Goal: Task Accomplishment & Management: Manage account settings

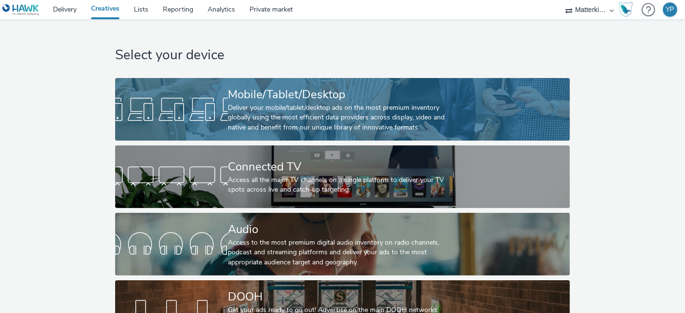
click at [283, 107] on div "Deliver your mobile/tablet/desktop ads on the most premium inventory globally u…" at bounding box center [341, 117] width 226 height 29
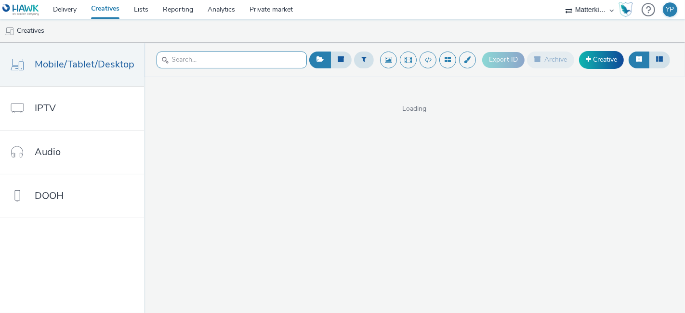
click at [271, 61] on input "text" at bounding box center [232, 60] width 150 height 17
paste input "OLV_Hawk_H2_INST_AWR_CPV_MULT_MULT_NA_3P_ALL_A18-34_PRE_DV36_CPV_SSD_6s_NS_DVID…"
type input "OLV_Hawk_H2_INST_AWR_CPV_MULT_MULT_NA_3P_ALL_A18-34_PRE_DV36_CPV_SSD_6s_NS_DVID…"
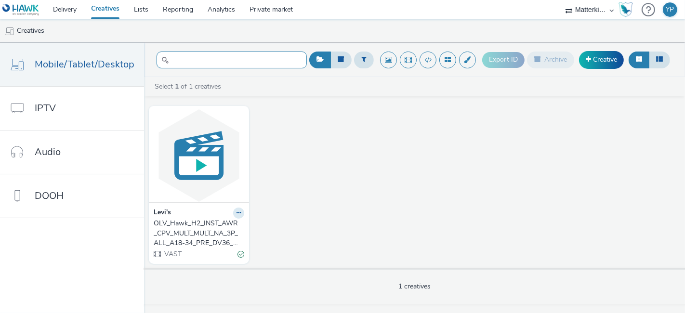
scroll to position [0, 0]
click at [237, 215] on button at bounding box center [238, 213] width 11 height 11
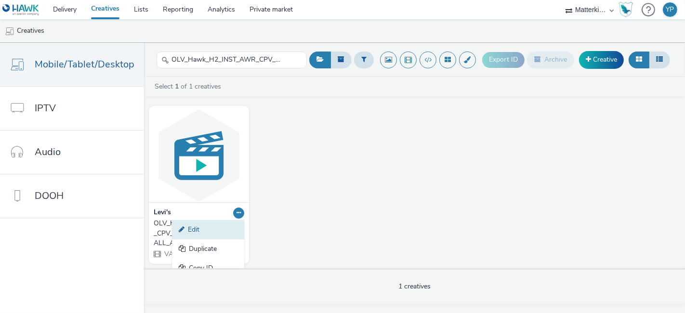
click at [209, 226] on link "Edit" at bounding box center [208, 229] width 72 height 19
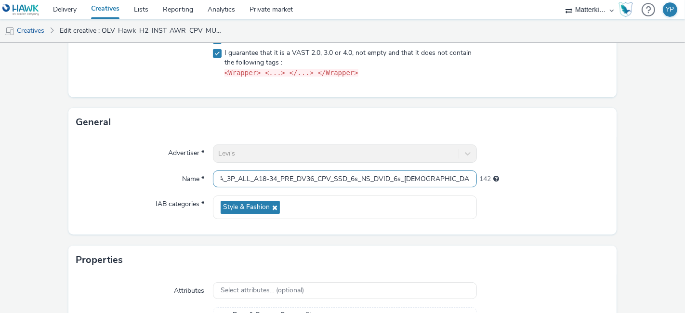
scroll to position [0, 191]
drag, startPoint x: 428, startPoint y: 182, endPoint x: 685, endPoint y: 181, distance: 256.9
click at [685, 181] on div "Edit creative Content Upload type File upload Vast XML Vast Url https://[DOMAIN…" at bounding box center [342, 178] width 685 height 270
click at [457, 177] on input "OLV_Hawk_H2_INST_AWR_CPV_MULT_MULT_NA_3P_ALL_A18-34_PRE_DV36_CPV_SSD_6s_NS_DVID…" at bounding box center [345, 179] width 264 height 17
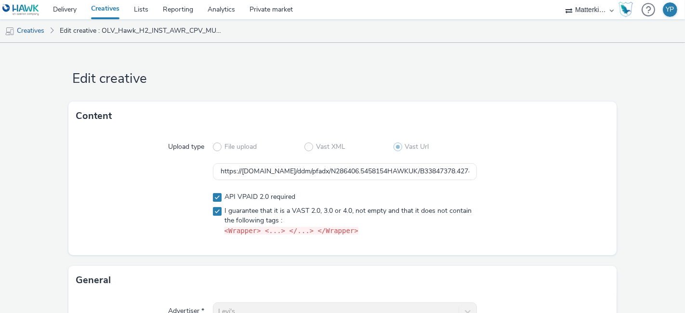
scroll to position [0, 0]
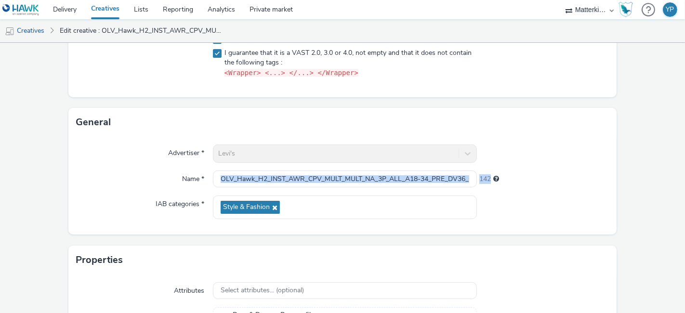
drag, startPoint x: 441, startPoint y: 167, endPoint x: 685, endPoint y: 173, distance: 243.4
click at [685, 173] on div "Edit creative Content Upload type File upload Vast XML Vast Url https://[DOMAIN…" at bounding box center [342, 178] width 685 height 270
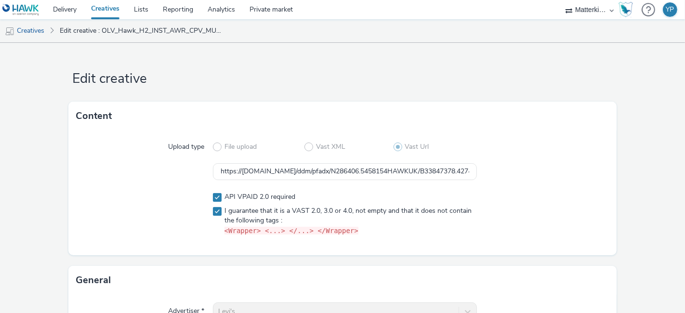
click at [558, 181] on div "Upload type File upload Vast XML Vast Url https://[DOMAIN_NAME]/ddm/pfadx/N2864…" at bounding box center [342, 193] width 548 height 125
drag, startPoint x: 447, startPoint y: 170, endPoint x: 685, endPoint y: 173, distance: 237.6
click at [685, 173] on div "Edit creative Content Upload type File upload Vast XML Vast Url https://[DOMAIN…" at bounding box center [342, 178] width 685 height 270
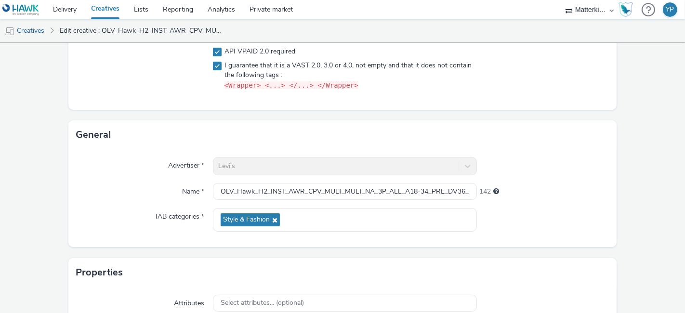
scroll to position [0, 0]
drag, startPoint x: 223, startPoint y: 166, endPoint x: 183, endPoint y: 164, distance: 40.0
click at [183, 164] on div "Advertiser * Levi's" at bounding box center [342, 166] width 533 height 18
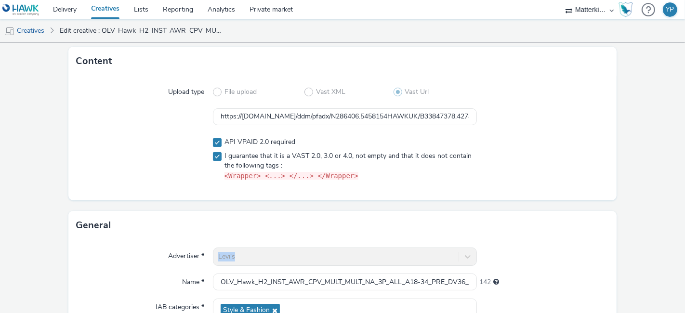
scroll to position [107, 0]
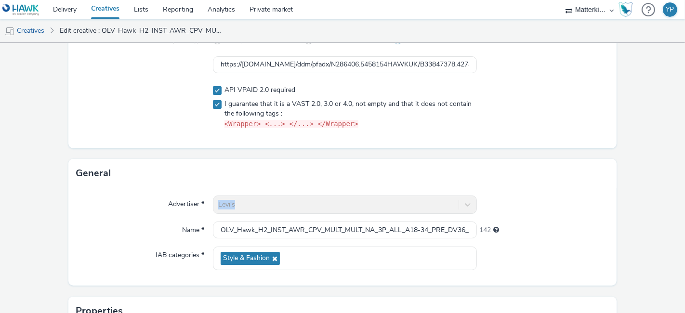
click at [239, 206] on div "Levi's" at bounding box center [345, 205] width 264 height 18
drag, startPoint x: 274, startPoint y: 226, endPoint x: 365, endPoint y: 226, distance: 91.1
click at [365, 226] on input "OLV_Hawk_H2_INST_AWR_CPV_MULT_MULT_NA_3P_ALL_A18-34_PRE_DV36_CPV_SSD_6s_NS_DVID…" at bounding box center [345, 230] width 264 height 17
click at [534, 205] on div at bounding box center [543, 205] width 132 height 18
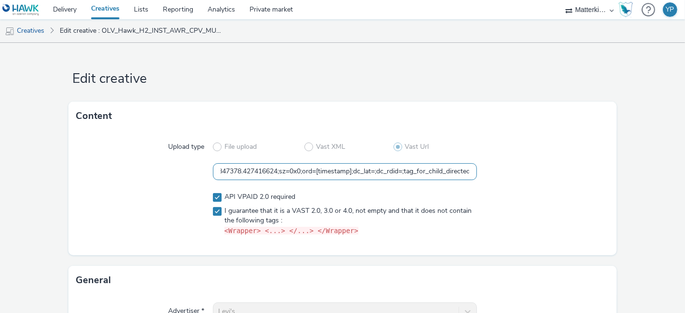
scroll to position [0, 859]
drag, startPoint x: 274, startPoint y: 172, endPoint x: 588, endPoint y: 173, distance: 314.2
click at [587, 173] on div "https://[DOMAIN_NAME]/ddm/pfadx/N286406.5458154HAWKUK/B33847378.427416624;sz=0x…" at bounding box center [342, 171] width 533 height 17
click at [452, 173] on input "https://[DOMAIN_NAME]/ddm/pfadx/N286406.5458154HAWKUK/B33847378.427416624;sz=0x…" at bounding box center [345, 171] width 264 height 17
drag, startPoint x: 452, startPoint y: 170, endPoint x: 577, endPoint y: 172, distance: 124.8
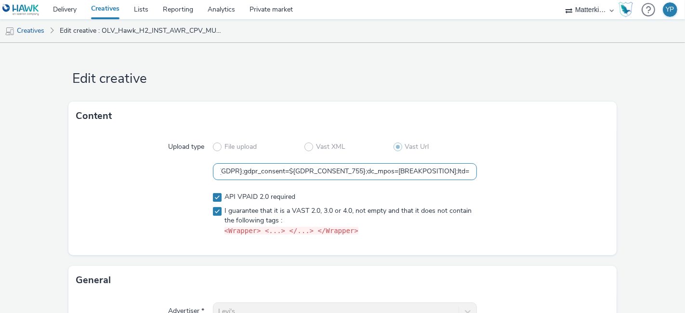
click at [577, 172] on div "https://[DOMAIN_NAME]/ddm/pfadx/N286406.5458154HAWKUK/B33847378.427416624;sz=0x…" at bounding box center [342, 171] width 533 height 17
click at [463, 171] on input "https://[DOMAIN_NAME]/ddm/pfadx/N286406.5458154HAWKUK/B33847378.427416624;sz=0x…" at bounding box center [345, 171] width 264 height 17
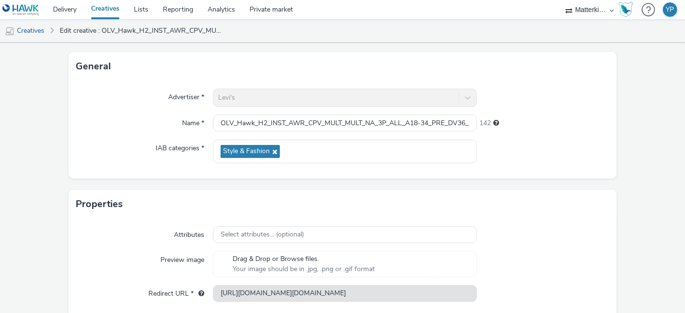
scroll to position [0, 0]
drag, startPoint x: 264, startPoint y: 95, endPoint x: 288, endPoint y: 95, distance: 23.6
click at [288, 95] on div "Levi's" at bounding box center [345, 98] width 264 height 18
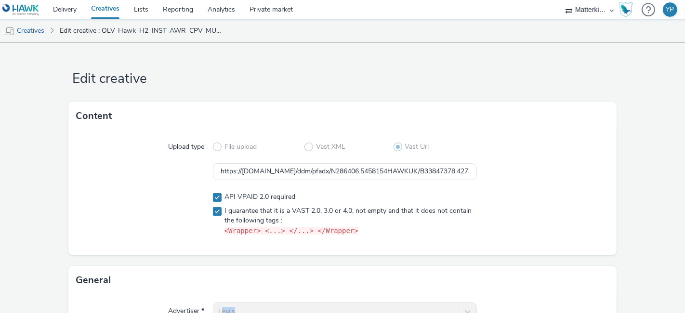
click at [120, 8] on link "Creatives" at bounding box center [105, 9] width 43 height 19
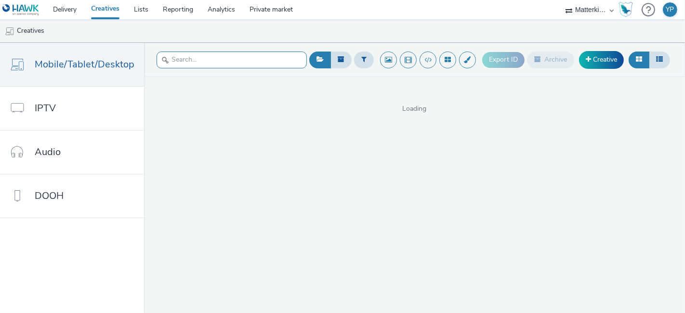
click at [262, 54] on input "text" at bounding box center [232, 60] width 150 height 17
paste input "https://[DOMAIN_NAME]/ddm/pfadx/N286406.5458154HAWKUK/B33847378.427416624;sz=0x…"
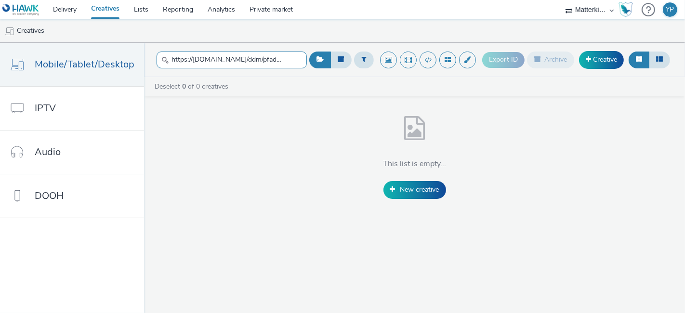
click at [237, 57] on input "https://[DOMAIN_NAME]/ddm/pfadx/N286406.5458154HAWKUK/B33847378.427416624;sz=0x…" at bounding box center [232, 60] width 150 height 17
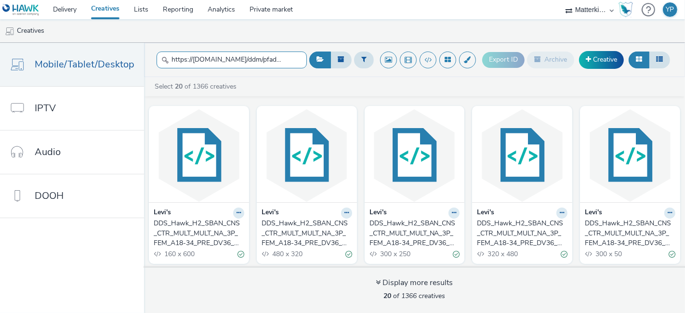
paste input "OLV_Hawk_H2_INST_AWR_CPV_MULT_MULT_NA_3P_ALL_A18-34_PRE_DV36_CPV_SSD_6s_NS_DVID…"
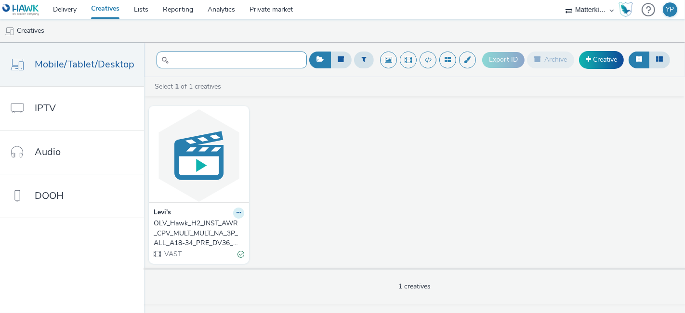
type input "OLV_Hawk_H2_INST_AWR_CPV_MULT_MULT_NA_3P_ALL_A18-34_PRE_DV36_CPV_SSD_6s_NS_DVID…"
click at [240, 211] on button at bounding box center [238, 213] width 11 height 11
click at [316, 152] on div "[PERSON_NAME]'s OLV_Hawk_H2_INST_AWR_CPV_MULT_MULT_NA_3P_ALL_A18-34_PRE_DV36_CP…" at bounding box center [414, 184] width 541 height 167
click at [239, 212] on icon at bounding box center [239, 213] width 4 height 6
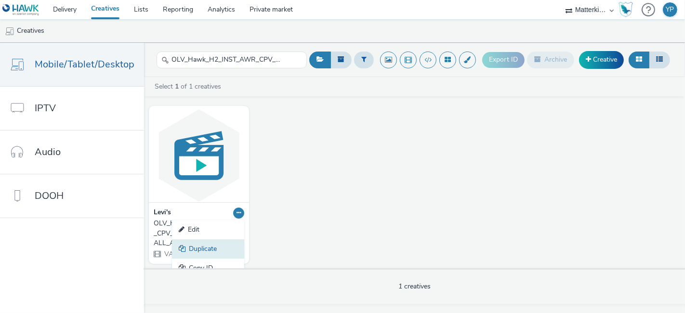
scroll to position [29, 0]
click at [295, 184] on div "[PERSON_NAME]'s OLV_Hawk_H2_INST_AWR_CPV_MULT_MULT_NA_3P_ALL_A18-34_PRE_DV36_CP…" at bounding box center [414, 184] width 541 height 167
click at [187, 225] on div "OLV_Hawk_H2_INST_AWR_CPV_MULT_MULT_NA_3P_ALL_A18-34_PRE_DV36_CPV_SSD_6s_NS_DVID…" at bounding box center [197, 233] width 87 height 29
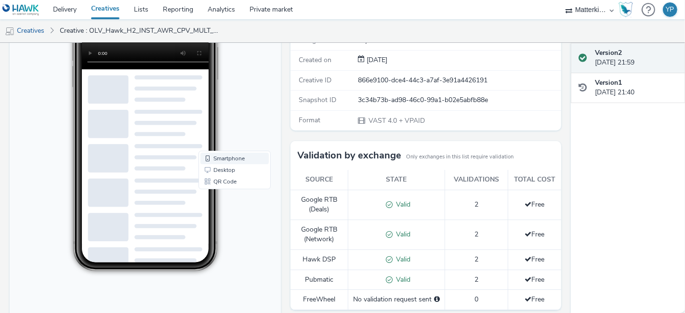
scroll to position [61, 0]
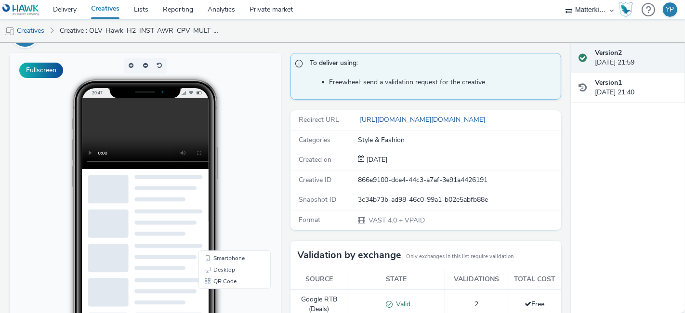
click at [253, 164] on body "20:47 Smartphone Desktop QR Code" at bounding box center [145, 250] width 271 height 395
click at [123, 138] on video at bounding box center [153, 133] width 142 height 71
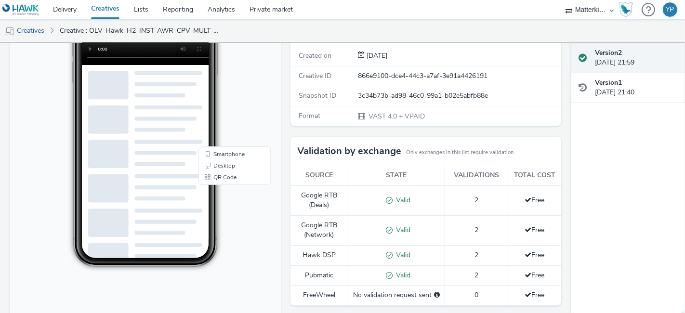
scroll to position [168, 0]
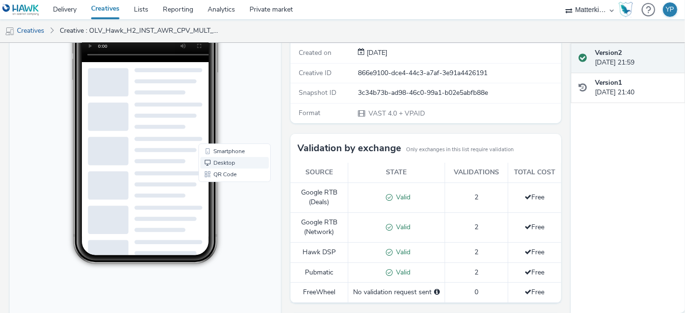
click at [222, 160] on link "Desktop" at bounding box center [234, 164] width 68 height 12
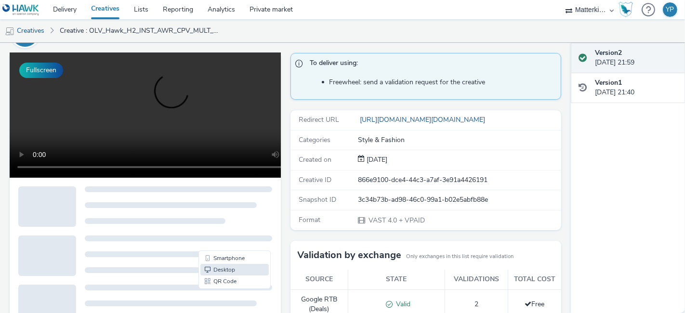
scroll to position [53, 0]
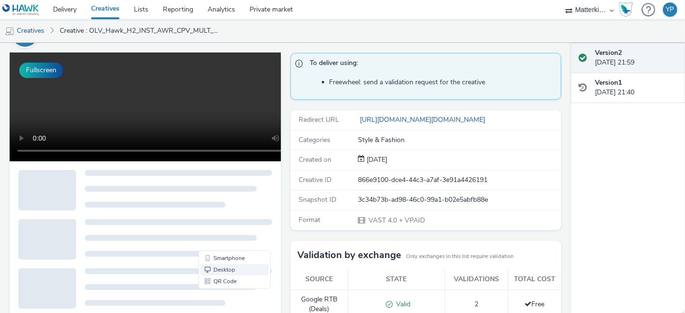
click at [215, 217] on preview-page "Smartphone Desktop QR Code" at bounding box center [145, 213] width 271 height 8
click at [235, 206] on p-skeleton at bounding box center [178, 205] width 187 height 7
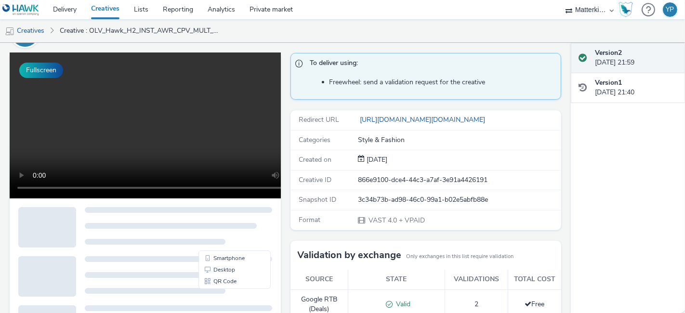
scroll to position [0, 0]
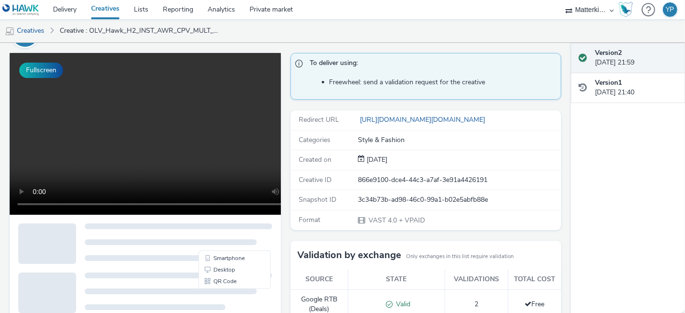
click at [53, 77] on video at bounding box center [172, 134] width 324 height 162
click at [51, 71] on button "Fullscreen" at bounding box center [41, 70] width 44 height 15
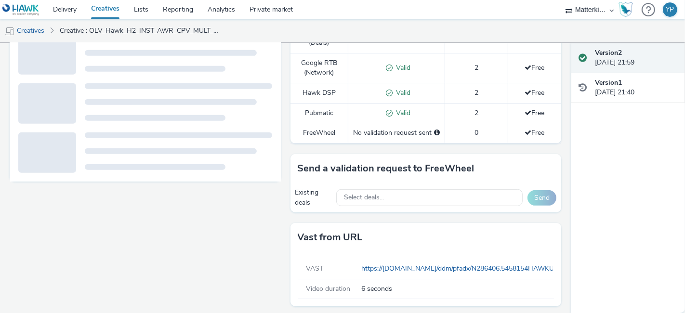
scroll to position [329, 0]
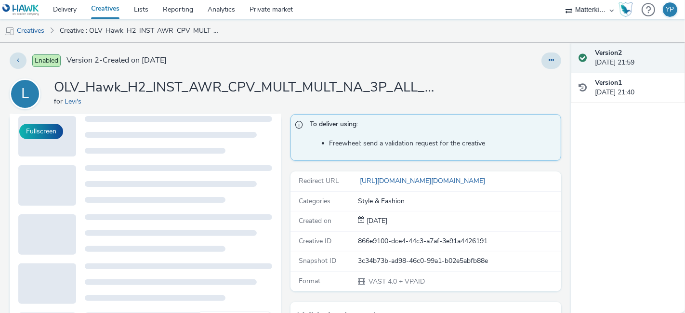
scroll to position [0, 0]
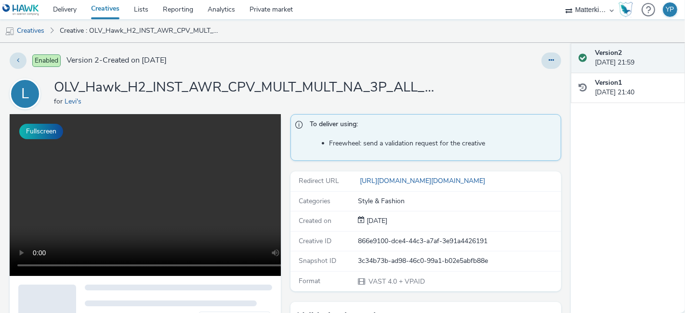
click at [117, 10] on link "Creatives" at bounding box center [105, 9] width 43 height 19
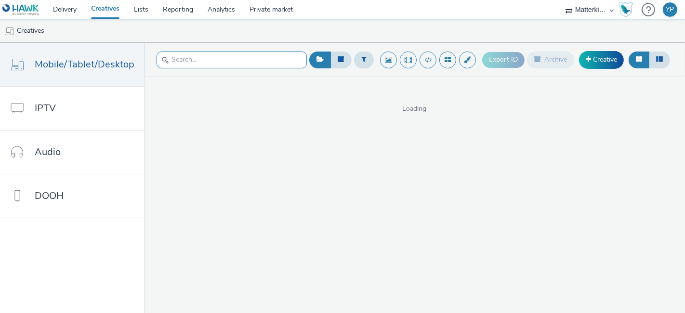
click at [205, 57] on input "text" at bounding box center [232, 60] width 150 height 17
paste input "OLV_Hawk_H2_INST_AWR_CPV_MULT_MULT_NA_3P_ALL_A18-34_PRE_DV36_CPV_SSD_6s_NS_DVID…"
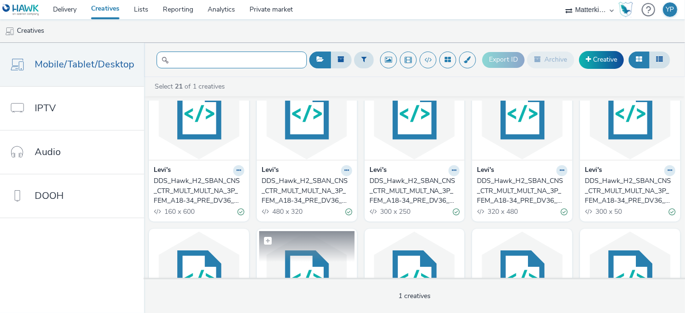
scroll to position [107, 0]
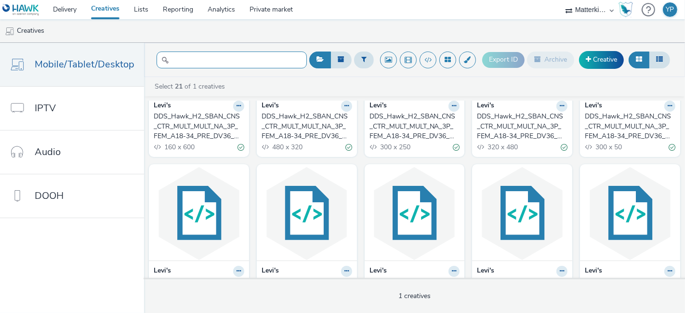
type input "OLV_Hawk_H2_INST_AWR_CPV_MULT_MULT_NA_3P_ALL_A18-34_PRE_DV36_CPV_SSD_6s_NS_DVID…"
click at [231, 70] on div "OLV_Hawk_H2_INST_AWR_CPV_MULT_MULT_NA_3P_ALL_A18-34_PRE_DV36_CPV_SSD_6s_NS_DVID…" at bounding box center [232, 60] width 150 height 24
click at [232, 66] on input "OLV_Hawk_H2_INST_AWR_CPV_MULT_MULT_NA_3P_ALL_A18-34_PRE_DV36_CPV_SSD_6s_NS_DVID…" at bounding box center [232, 60] width 150 height 17
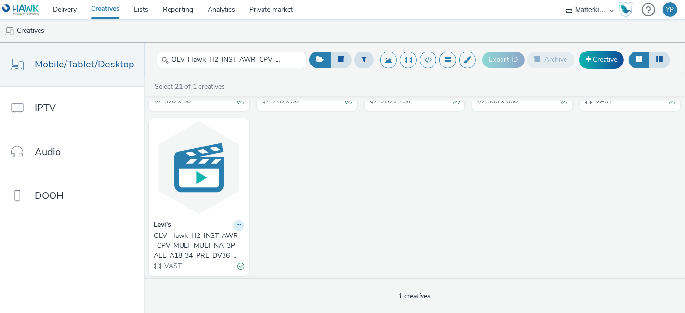
click at [237, 223] on icon at bounding box center [239, 225] width 4 height 6
click at [216, 235] on link "Edit" at bounding box center [208, 242] width 72 height 19
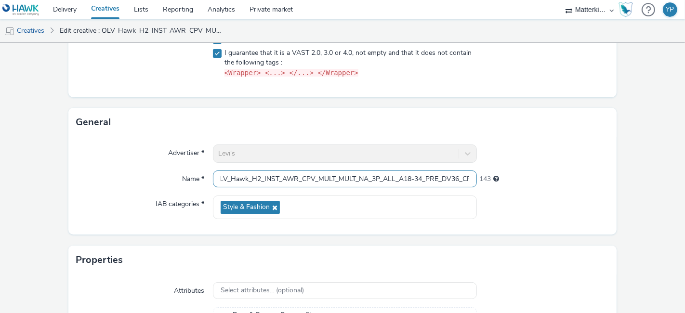
scroll to position [0, 191]
drag, startPoint x: 432, startPoint y: 182, endPoint x: 562, endPoint y: 179, distance: 130.1
click at [565, 179] on div "Name * OLV_Hawk_H2_INST_AWR_CPV_MULT_MULT_NA_3P_ALL_A18-34_PRE_DV36_CPV_SSD_6s_…" at bounding box center [342, 179] width 533 height 17
click at [302, 151] on div "Levi's" at bounding box center [345, 154] width 264 height 18
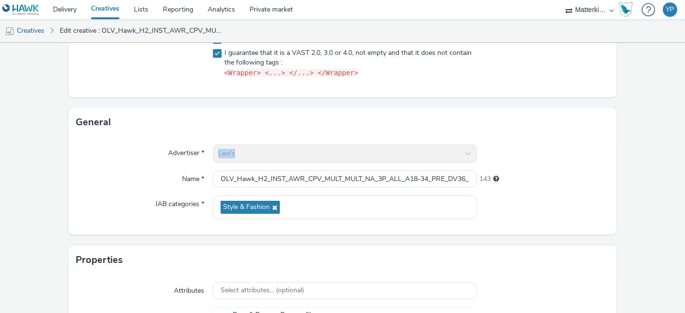
drag, startPoint x: 288, startPoint y: 152, endPoint x: 156, endPoint y: 158, distance: 132.2
click at [176, 152] on div "Advertiser * Levi's" at bounding box center [342, 154] width 533 height 18
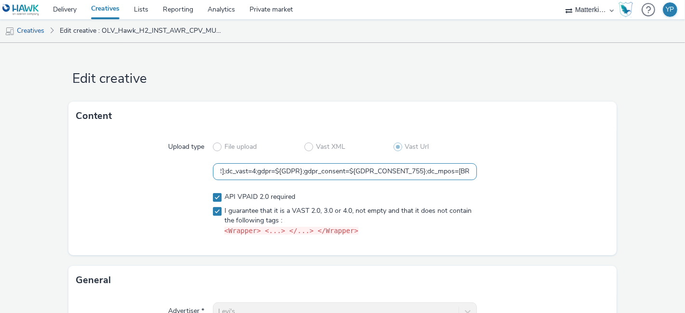
scroll to position [0, 859]
drag, startPoint x: 386, startPoint y: 170, endPoint x: 685, endPoint y: 170, distance: 299.3
click at [685, 170] on div "Edit creative Content Upload type File upload Vast XML Vast Url https://[DOMAIN…" at bounding box center [342, 178] width 685 height 270
click at [529, 163] on div at bounding box center [543, 171] width 132 height 17
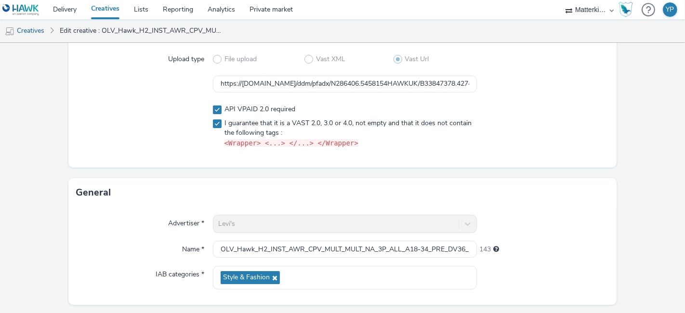
scroll to position [0, 0]
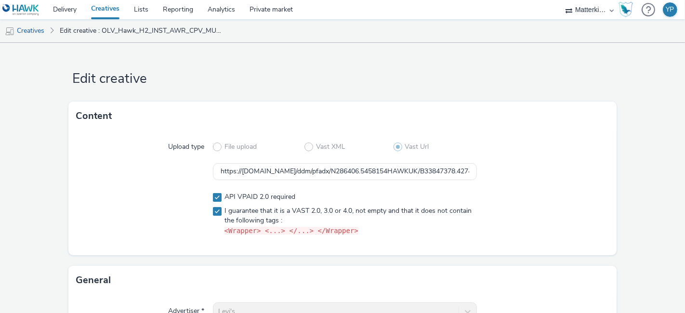
click at [114, 13] on link "Creatives" at bounding box center [105, 9] width 43 height 19
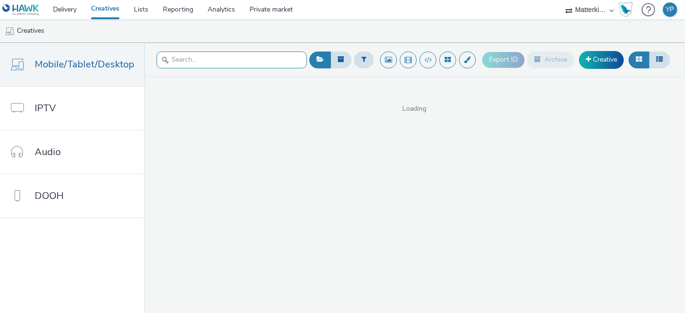
click at [202, 65] on input "text" at bounding box center [232, 60] width 150 height 17
paste input "OLV_Hawk_H2_INST_AWR_CPV_MULT_MULT_NA_3P_ALL_A18-34_PRE_DV36_CPV_SSD_6s_NS_DVID…"
type input "OLV_Hawk_H2_INST_AWR_CPV_MULT_MULT_NA_3P_ALL_A18-34_PRE_DV36_CPV_SSD_6s_NS_DVID…"
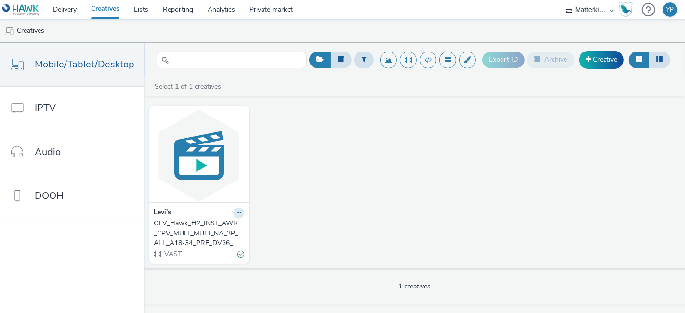
scroll to position [0, 0]
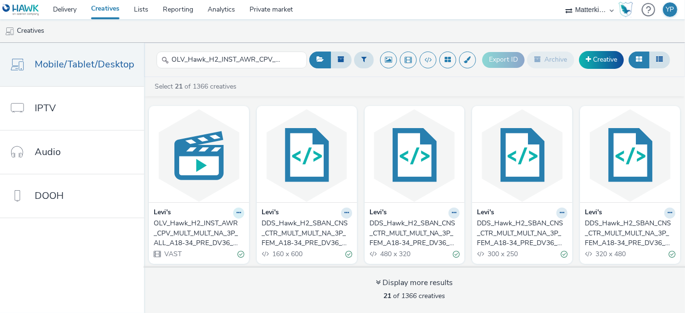
click at [237, 211] on icon at bounding box center [239, 213] width 4 height 6
click at [221, 223] on link "Edit" at bounding box center [208, 229] width 72 height 19
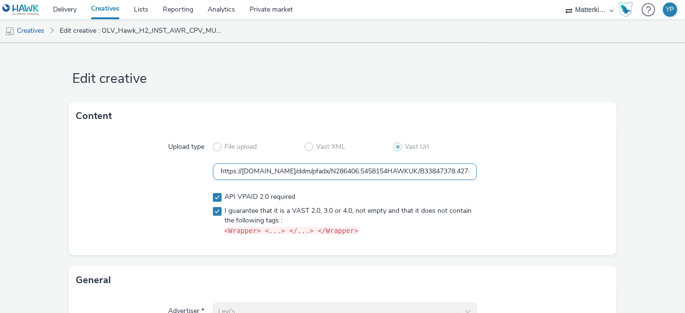
scroll to position [0, 859]
drag, startPoint x: 377, startPoint y: 166, endPoint x: 685, endPoint y: 170, distance: 308.0
click at [685, 170] on div "Edit creative Content Upload type File upload Vast XML Vast Url https://[DOMAIN…" at bounding box center [342, 178] width 685 height 270
click at [589, 146] on div at bounding box center [543, 146] width 132 height 17
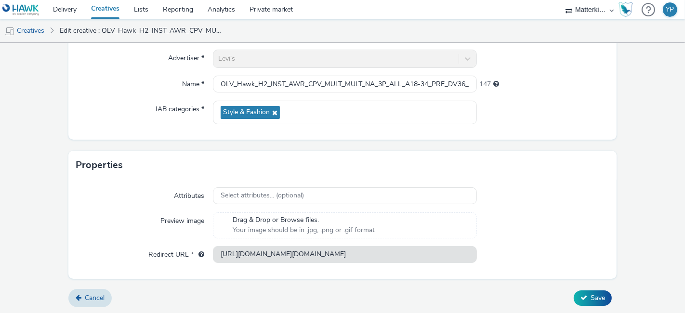
scroll to position [0, 0]
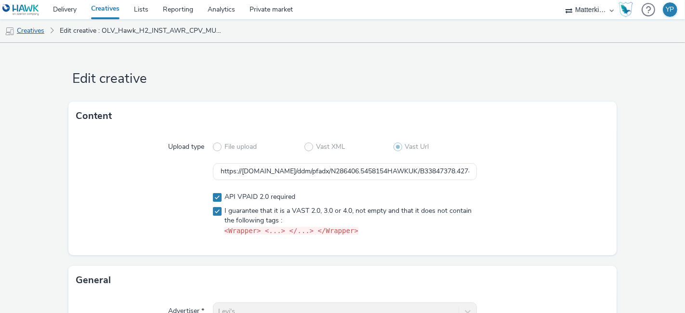
click at [31, 28] on link "Creatives" at bounding box center [24, 30] width 49 height 23
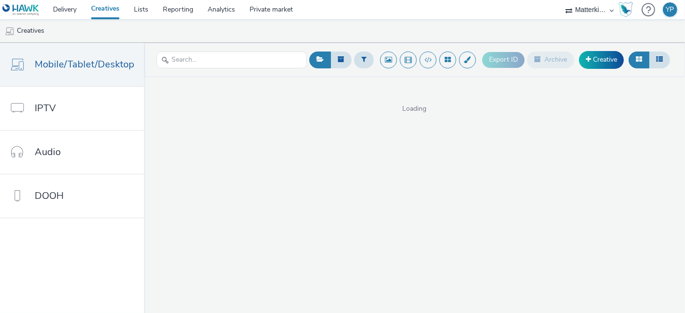
click at [114, 11] on link "Creatives" at bounding box center [105, 9] width 43 height 19
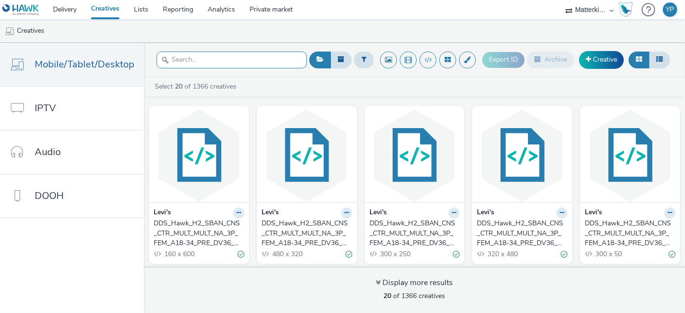
click at [205, 65] on input "text" at bounding box center [232, 60] width 150 height 17
paste input "DDS_Hawk_H2_SBAN_CNS_CTR_MULT_MULT_NA_3P_FEM_A18-34_PRE_DV36_CPM_SSD_300x600_NA…"
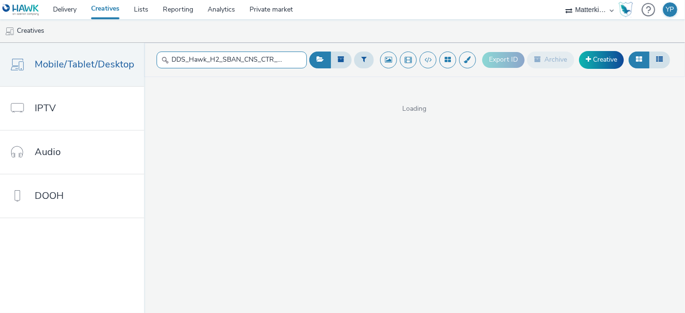
scroll to position [0, 333]
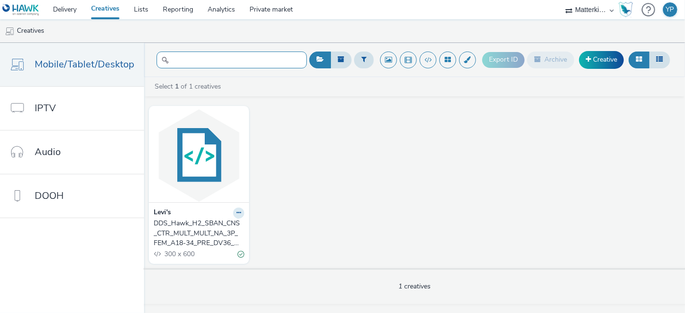
type input "DDS_Hawk_H2_SBAN_CNS_CTR_MULT_MULT_NA_3P_FEM_A18-34_PRE_DV36_CPM_SSD_300x600_NA…"
click at [233, 213] on button at bounding box center [238, 213] width 11 height 11
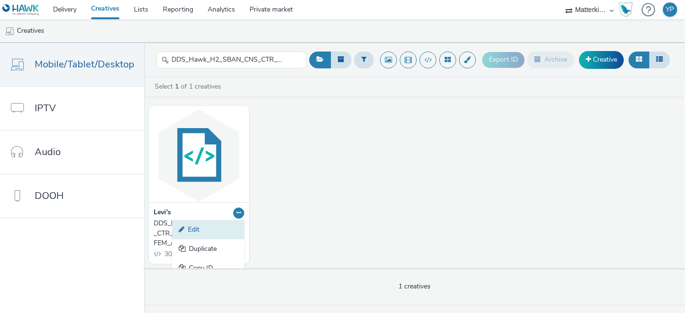
click at [216, 223] on link "Edit" at bounding box center [208, 229] width 72 height 19
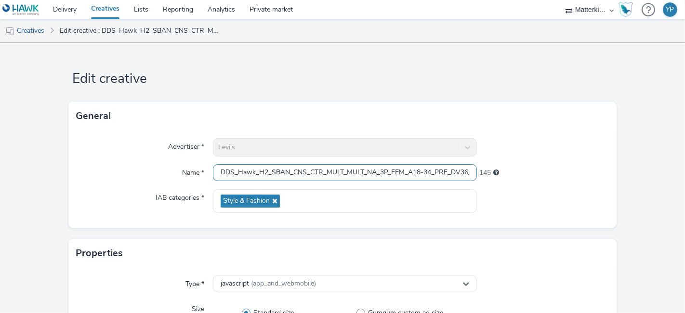
scroll to position [0, 202]
drag, startPoint x: 367, startPoint y: 171, endPoint x: 676, endPoint y: 174, distance: 308.4
click at [567, 182] on div "Advertiser * [PERSON_NAME]'s Name * DDS_Hawk_H2_SBAN_CNS_CTR_MULT_MULT_NA_3P_FE…" at bounding box center [342, 180] width 548 height 98
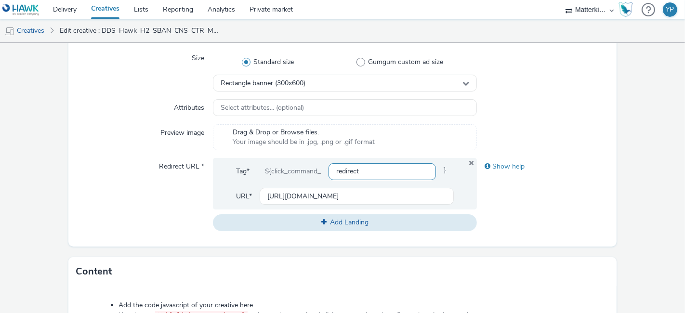
scroll to position [267, 0]
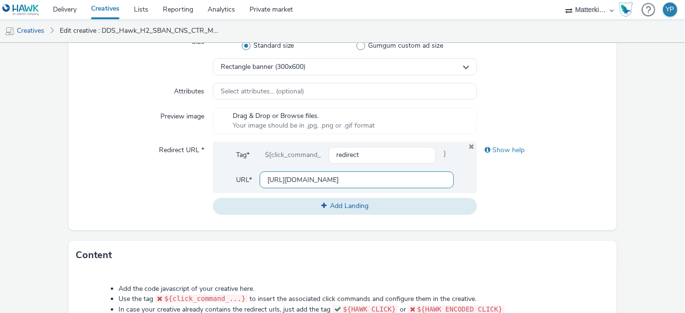
drag, startPoint x: 351, startPoint y: 176, endPoint x: 243, endPoint y: 175, distance: 107.5
click at [243, 175] on div "URL* [URL][DOMAIN_NAME]" at bounding box center [345, 180] width 218 height 17
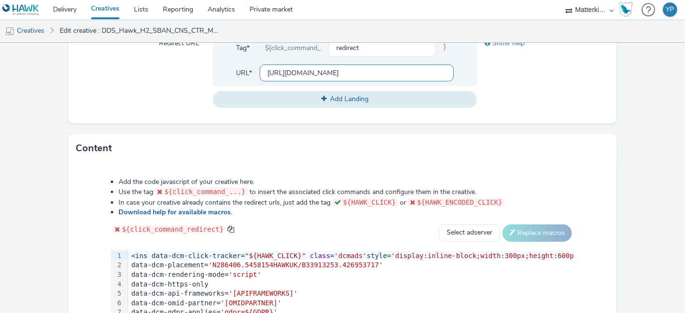
scroll to position [518, 0]
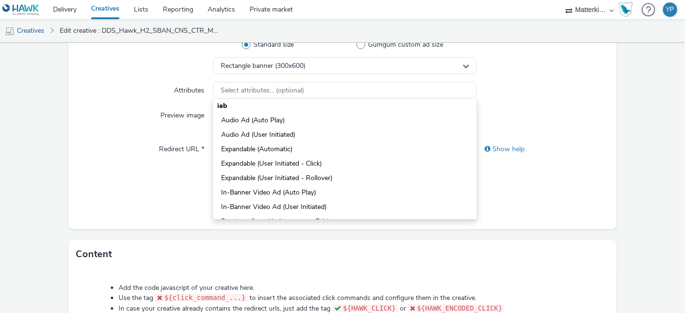
click at [556, 195] on div "Show help" at bounding box center [543, 177] width 132 height 73
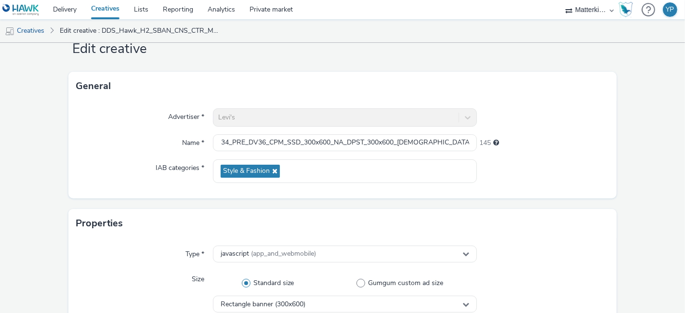
scroll to position [0, 0]
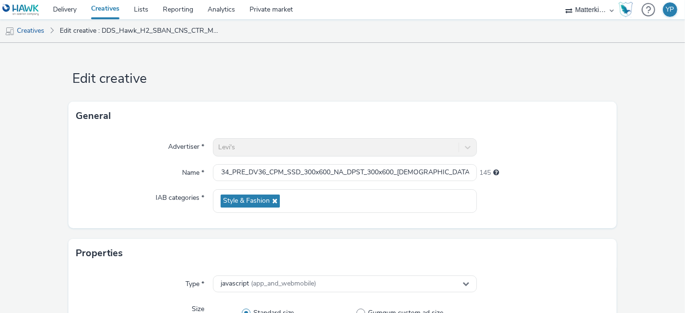
click at [103, 4] on link "Creatives" at bounding box center [105, 9] width 43 height 19
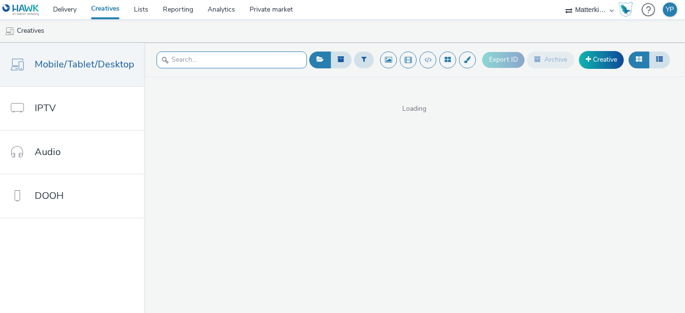
click at [226, 53] on input "text" at bounding box center [232, 60] width 150 height 17
paste input "DDS_Hawk_H2_SBAN_CNS_CTR_MULT_MULT_NA_3P_MEN_A18-34_PRE_DV36_CPM_SSD_320x480_NA…"
type input "DDS_Hawk_H2_SBAN_CNS_CTR_MULT_MULT_NA_3P_MEN_A18-34_PRE_DV36_CPM_SSD_320x480_NA…"
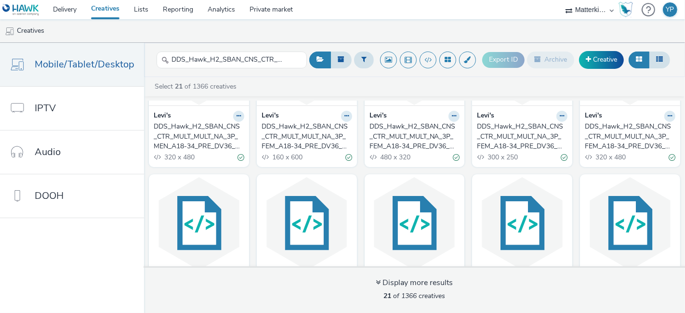
scroll to position [11, 0]
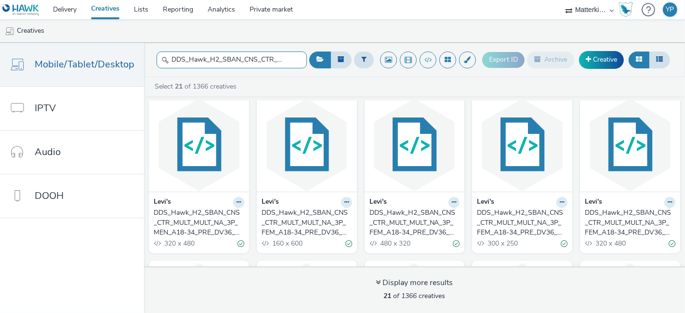
click at [285, 64] on input "DDS_Hawk_H2_SBAN_CNS_CTR_MULT_MULT_NA_3P_MEN_A18-34_PRE_DV36_CPM_SSD_320x480_NA…" at bounding box center [232, 60] width 150 height 17
click at [241, 203] on div "[PERSON_NAME]'s DDS_Hawk_H2_SBAN_CNS_CTR_MULT_MULT_NA_3P_MEN_A18-34_PRE_DV36_CP…" at bounding box center [199, 223] width 100 height 62
click at [240, 203] on button at bounding box center [238, 202] width 11 height 11
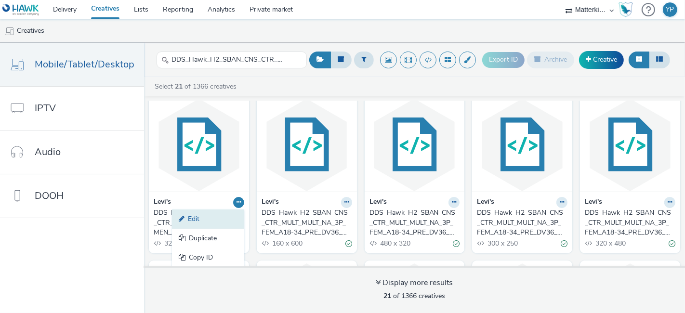
click at [216, 219] on link "Edit" at bounding box center [208, 219] width 72 height 19
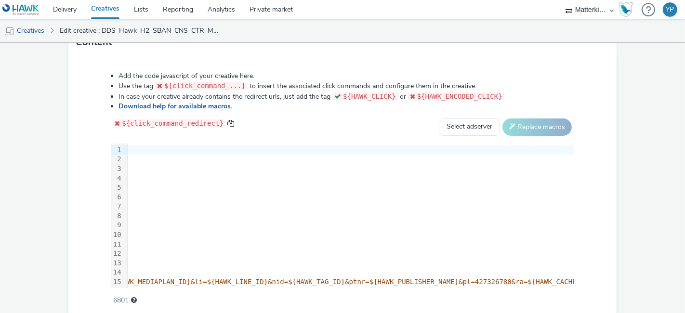
scroll to position [464, 0]
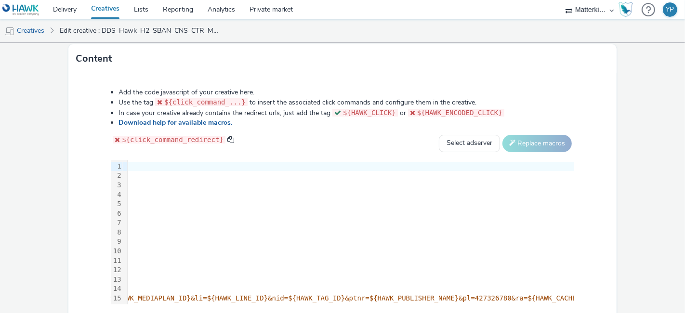
click at [110, 2] on link "Creatives" at bounding box center [105, 9] width 43 height 19
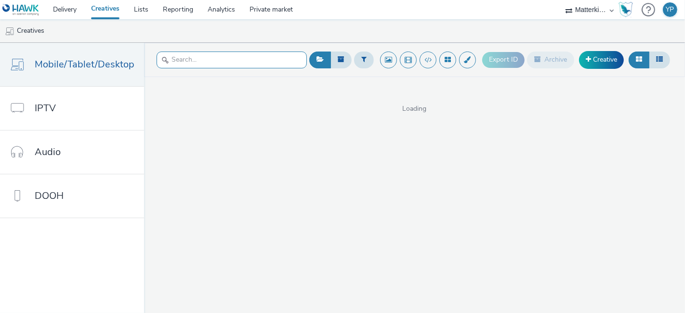
click at [199, 63] on input "text" at bounding box center [232, 60] width 150 height 17
paste input "DDS_Hawk_H2_SBAN_CNS_CTR_MULT_MULT_NA_3P_FEM_A18-34_PRE_DV36_CPM_SSD_160x600_NA…"
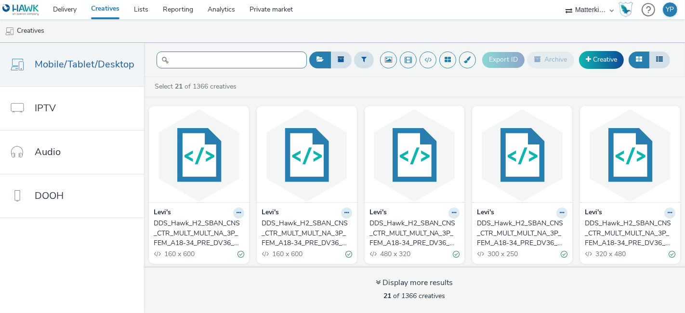
type input "DDS_Hawk_H2_SBAN_CNS_CTR_MULT_MULT_NA_3P_FEM_A18-34_PRE_DV36_CPM_SSD_160x600_NA…"
click at [272, 63] on input "DDS_Hawk_H2_SBAN_CNS_CTR_MULT_MULT_NA_3P_FEM_A18-34_PRE_DV36_CPM_SSD_160x600_NA…" at bounding box center [232, 60] width 150 height 17
click at [237, 211] on icon at bounding box center [239, 213] width 4 height 6
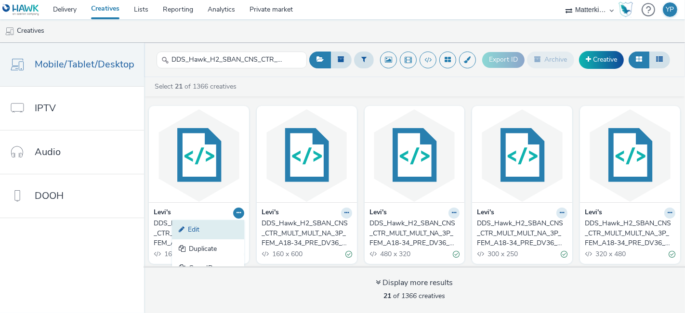
click at [213, 235] on link "Edit" at bounding box center [208, 229] width 72 height 19
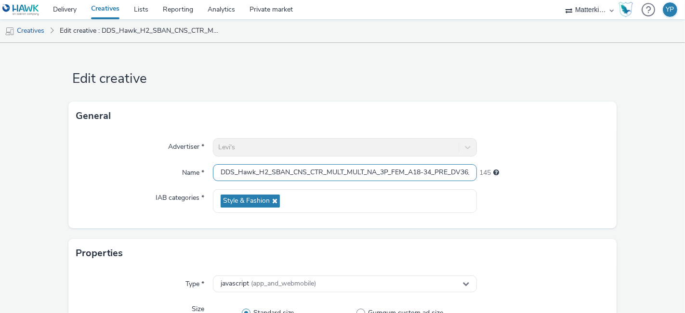
scroll to position [0, 202]
drag, startPoint x: 447, startPoint y: 169, endPoint x: 607, endPoint y: 178, distance: 160.3
click at [439, 175] on input "DDS_Hawk_H2_SBAN_CNS_CTR_MULT_MULT_NA_3P_FEM_A18-34_PRE_DV36_CPM_SSD_160x600_NA…" at bounding box center [345, 172] width 264 height 17
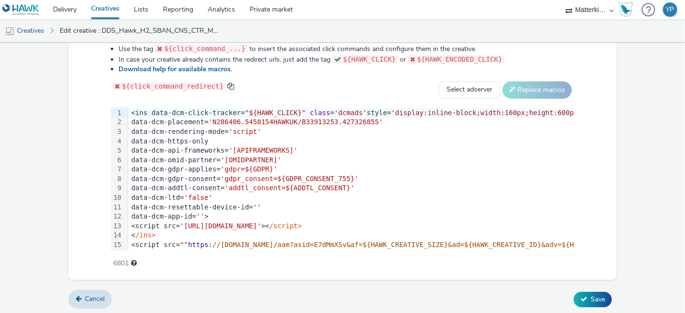
scroll to position [0, 0]
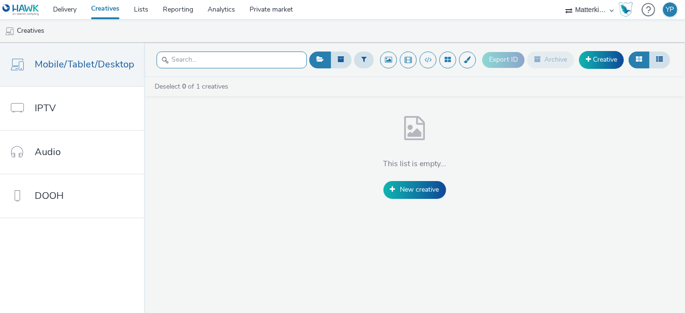
click at [216, 65] on input "text" at bounding box center [232, 60] width 150 height 17
paste input "DDS_Hawk_H2_SBAN_CNS_CTR_MULT_MULT_NA_3P_FEM_A18-34_PRE_DV36_CPM_SSD_160x600_NA…"
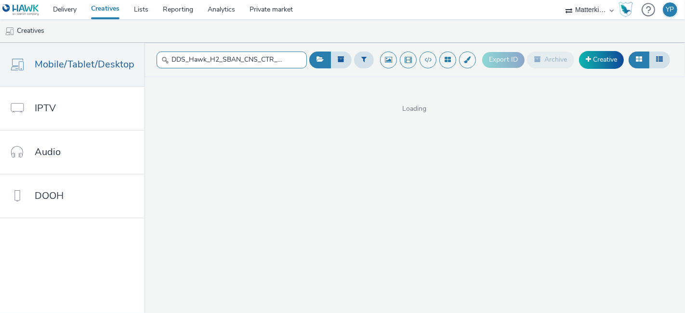
scroll to position [0, 333]
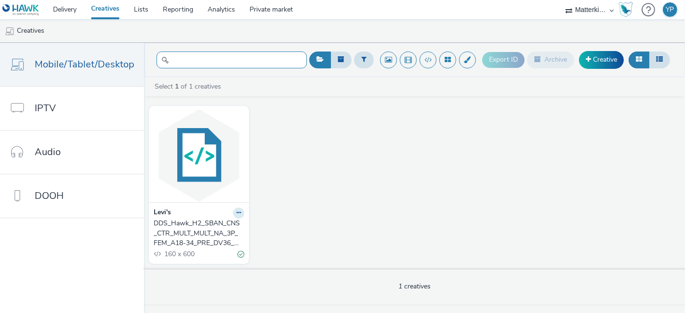
type input "DDS_Hawk_H2_SBAN_CNS_CTR_MULT_MULT_NA_3P_FEM_A18-34_PRE_DV36_CPM_SSD_160x600_NA…"
click at [237, 211] on icon at bounding box center [239, 213] width 4 height 6
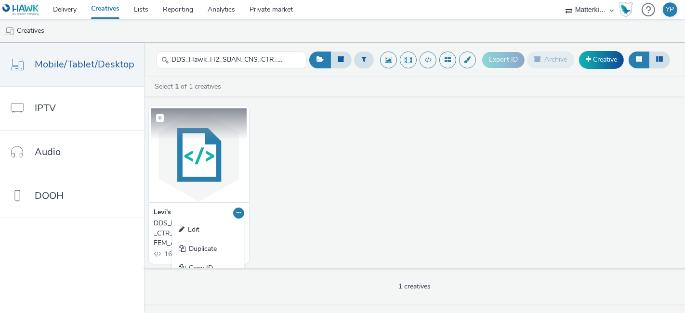
click at [191, 181] on img at bounding box center [198, 155] width 95 height 94
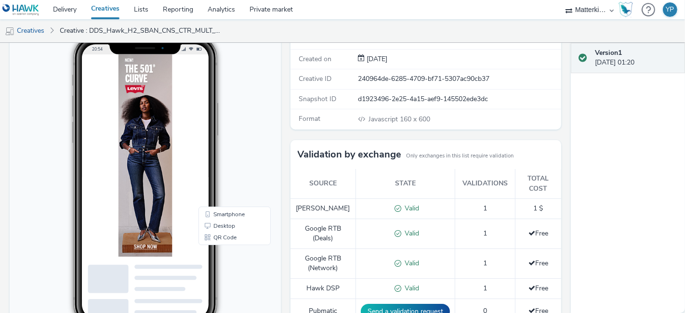
scroll to position [107, 0]
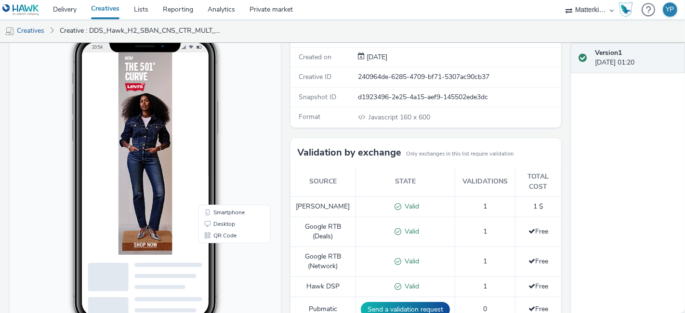
click at [155, 172] on img at bounding box center [156, 197] width 77 height 289
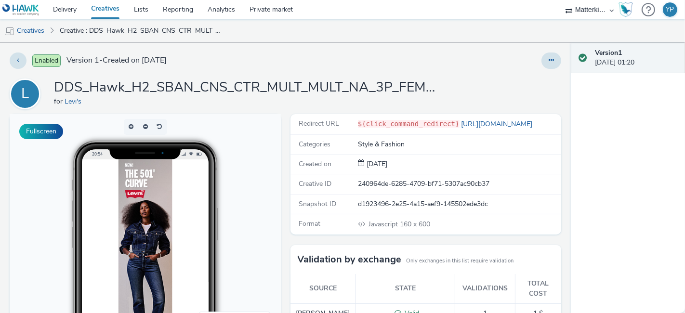
click at [117, 12] on link "Creatives" at bounding box center [105, 9] width 43 height 19
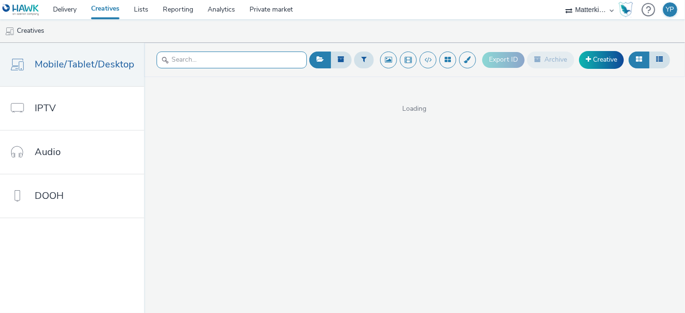
click at [220, 61] on input "text" at bounding box center [232, 60] width 150 height 17
paste input "DDS_Hawk_H2_SBAN_CNS_CTR_MULT_MULT_NA_3P_FEM_A18-34_PRE_DV36_CPM_SSD_480x320_NA…"
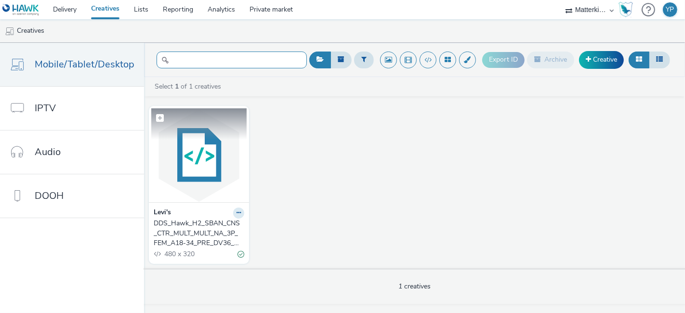
type input "DDS_Hawk_H2_SBAN_CNS_CTR_MULT_MULT_NA_3P_FEM_A18-34_PRE_DV36_CPM_SSD_480x320_NA…"
click at [192, 144] on img at bounding box center [198, 155] width 95 height 94
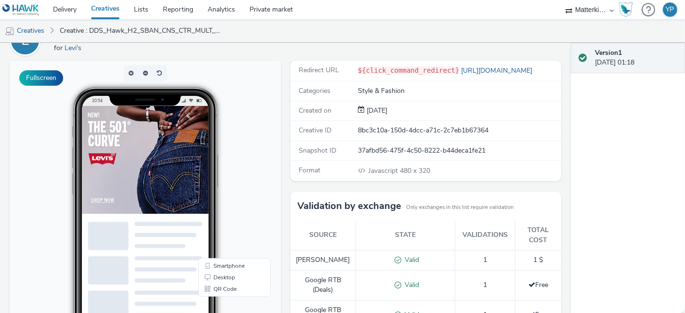
click at [144, 171] on img at bounding box center [197, 183] width 231 height 154
click at [41, 31] on link "Creatives" at bounding box center [24, 30] width 49 height 23
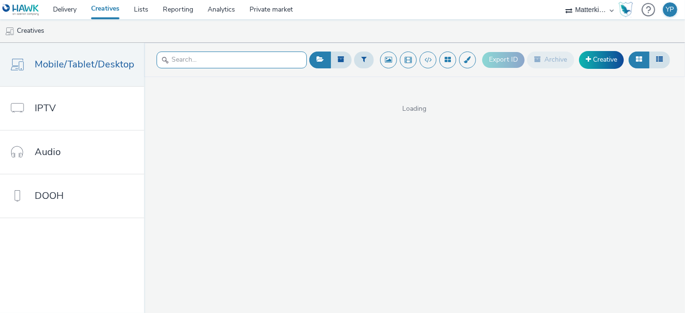
drag, startPoint x: 226, startPoint y: 67, endPoint x: 225, endPoint y: 62, distance: 5.8
click at [226, 64] on input "text" at bounding box center [232, 60] width 150 height 17
paste input "DDS_Hawk_H2_SBAN_CNS_CTR_MULT_MULT_NA_3P_FEM_A18-34_PRE_DV36_CPM_SSD_300x250_NA…"
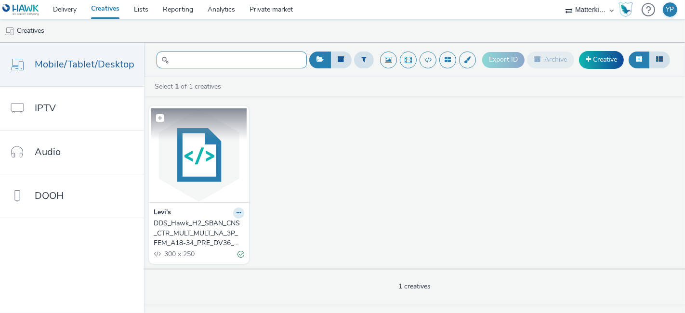
type input "DDS_Hawk_H2_SBAN_CNS_CTR_MULT_MULT_NA_3P_FEM_A18-34_PRE_DV36_CPM_SSD_300x250_NA…"
click at [184, 173] on img at bounding box center [198, 155] width 95 height 94
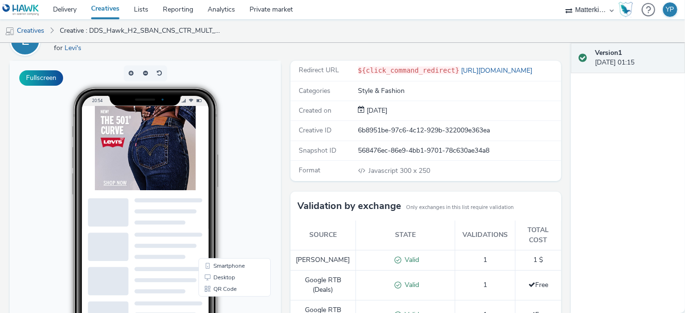
click at [178, 154] on img at bounding box center [166, 166] width 145 height 120
drag, startPoint x: 111, startPoint y: 6, endPoint x: 118, endPoint y: 42, distance: 36.7
click at [111, 6] on link "Creatives" at bounding box center [105, 9] width 43 height 19
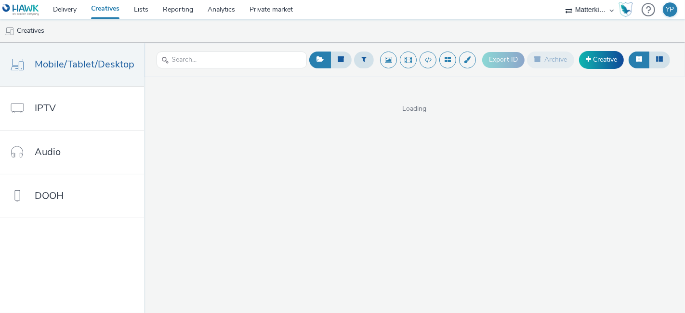
click at [96, 5] on link "Creatives" at bounding box center [105, 9] width 43 height 19
click at [38, 31] on link "Creatives" at bounding box center [24, 30] width 49 height 23
click at [34, 31] on link "Creatives" at bounding box center [24, 30] width 49 height 23
click at [586, 10] on select "Matterkind UK" at bounding box center [590, 9] width 58 height 19
click at [578, 8] on select "Matterkind UK" at bounding box center [590, 9] width 58 height 19
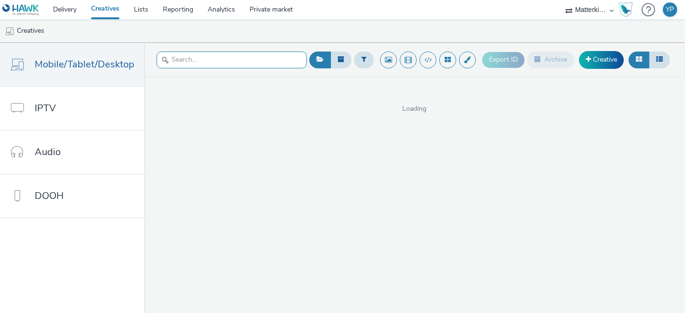
click at [185, 64] on input "text" at bounding box center [232, 60] width 150 height 17
paste input "DDS_Hawk_H2_SBAN_CNS_CTR_MULT_MULT_NA_3P_MEN_A18-34_PRE_DV36_CPM_SSD_300x600_NA…"
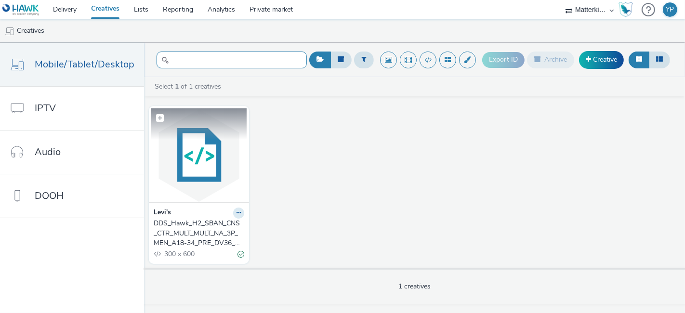
type input "DDS_Hawk_H2_SBAN_CNS_CTR_MULT_MULT_NA_3P_MEN_A18-34_PRE_DV36_CPM_SSD_300x600_NA…"
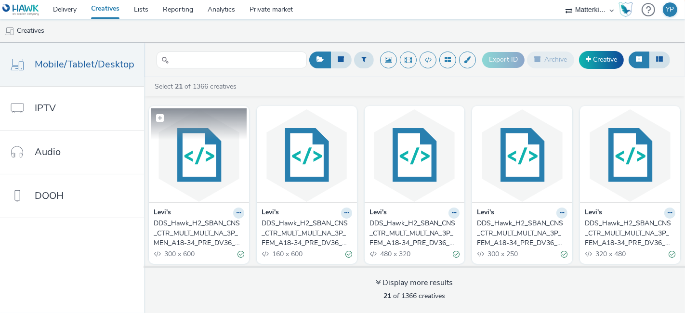
scroll to position [0, 0]
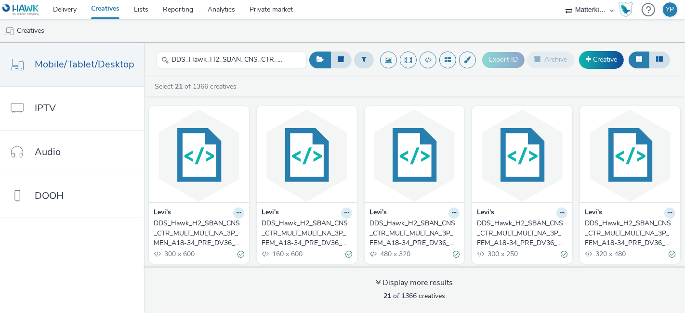
click at [194, 232] on div "DDS_Hawk_H2_SBAN_CNS_CTR_MULT_MULT_NA_3P_MEN_A18-34_PRE_DV36_CPM_SSD_300x600_NA…" at bounding box center [197, 233] width 87 height 29
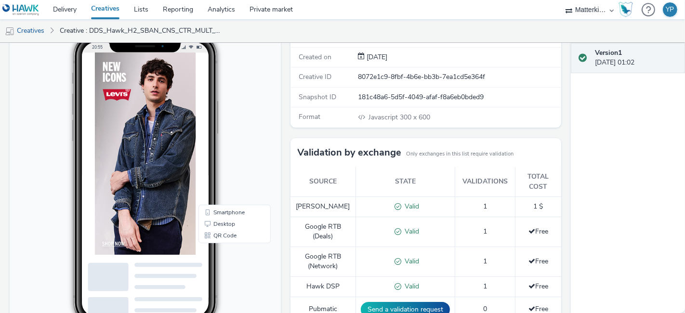
click at [176, 180] on img at bounding box center [166, 197] width 145 height 289
drag, startPoint x: 30, startPoint y: 29, endPoint x: 39, endPoint y: 31, distance: 9.3
click at [30, 29] on link "Creatives" at bounding box center [24, 30] width 49 height 23
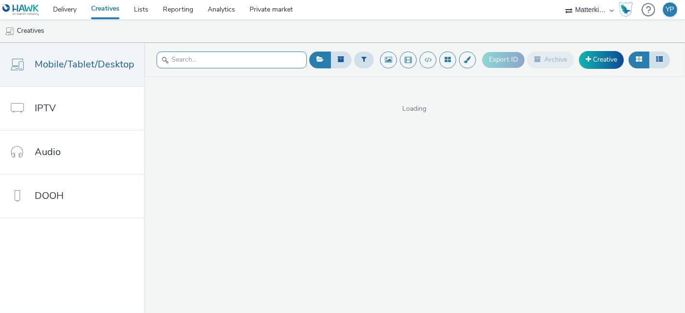
click at [199, 56] on input "text" at bounding box center [232, 60] width 150 height 17
paste input "DDS_Hawk_H2_SBAN_CNS_CTR_MULT_MULT_NA_3P_MEN_A18-34_PRE_DV36_CPM_SSD_300x250_NA…"
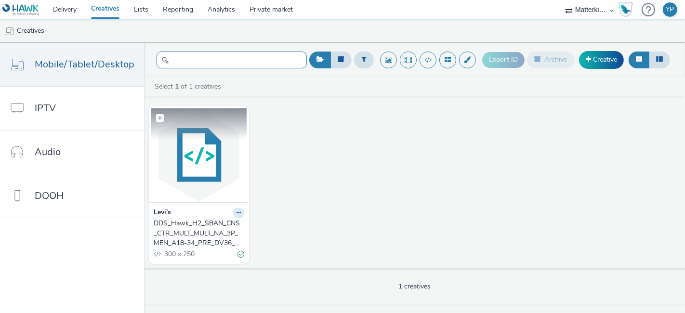
type input "DDS_Hawk_H2_SBAN_CNS_CTR_MULT_MULT_NA_3P_MEN_A18-34_PRE_DV36_CPM_SSD_300x250_NA…"
click at [205, 173] on img at bounding box center [198, 155] width 95 height 94
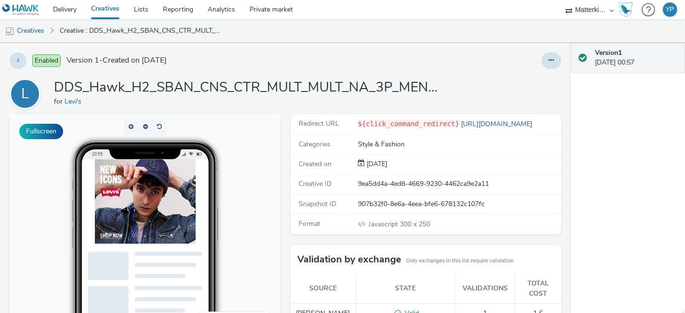
click at [182, 232] on img at bounding box center [166, 220] width 145 height 120
click at [45, 31] on link "Creatives" at bounding box center [24, 30] width 49 height 23
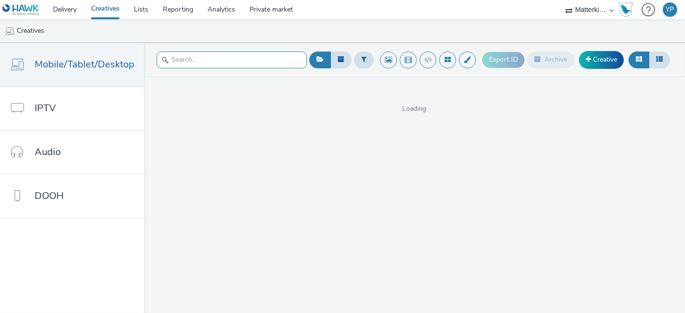
click at [221, 65] on input "text" at bounding box center [232, 60] width 150 height 17
paste input "DDS_Hawk_H2_SBAN_CNS_CTR_MULT_MULT_NA_3P_MEN_A18-34_PRE_DV36_CPM_SSD_320x50_NA_…"
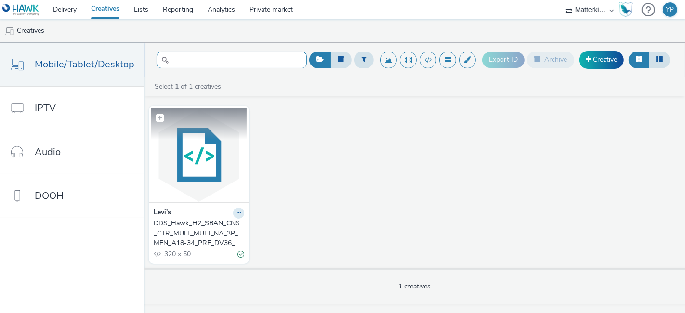
type input "DDS_Hawk_H2_SBAN_CNS_CTR_MULT_MULT_NA_3P_MEN_A18-34_PRE_DV36_CPM_SSD_320x50_NA_…"
click at [176, 178] on img at bounding box center [198, 155] width 95 height 94
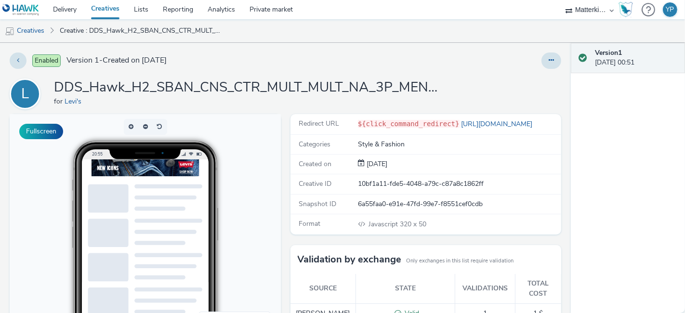
click at [164, 165] on img at bounding box center [168, 172] width 154 height 24
